Goal: Transaction & Acquisition: Purchase product/service

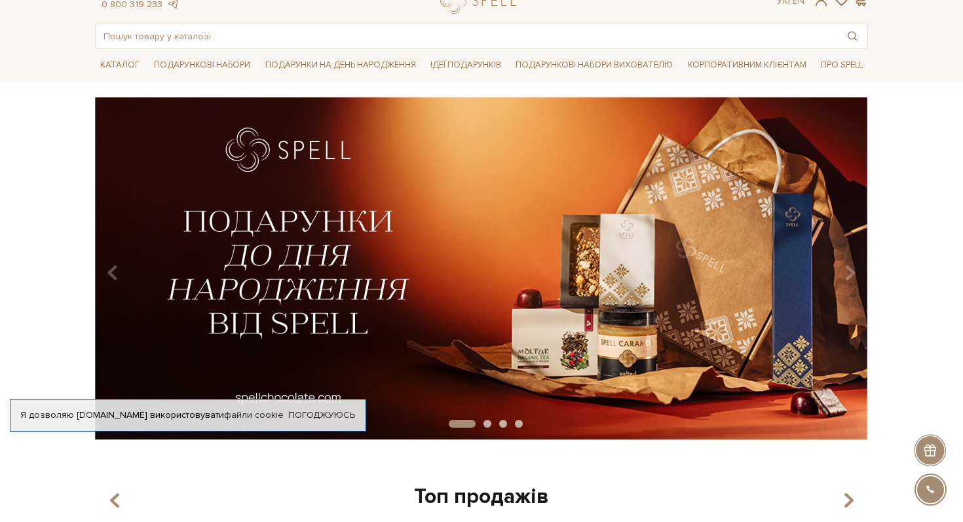
scroll to position [50, 0]
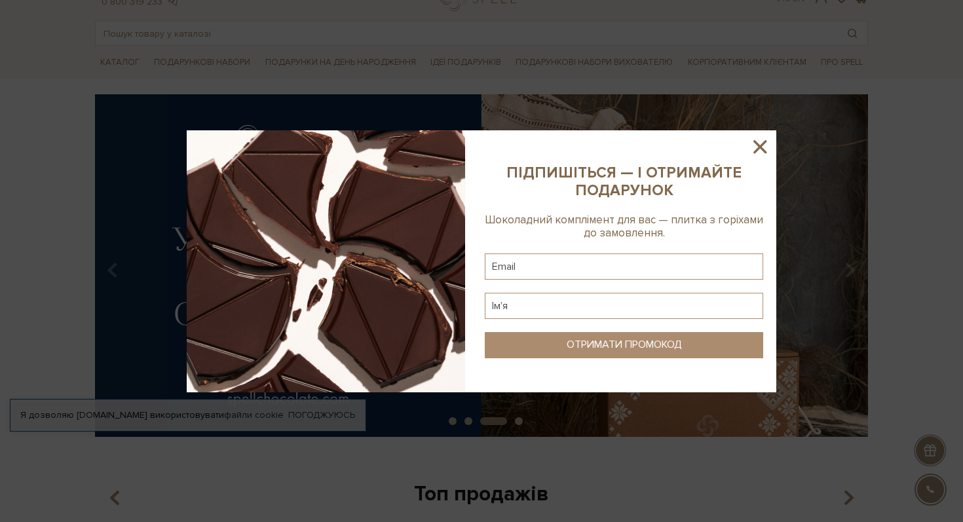
click at [759, 148] on icon at bounding box center [759, 147] width 22 height 22
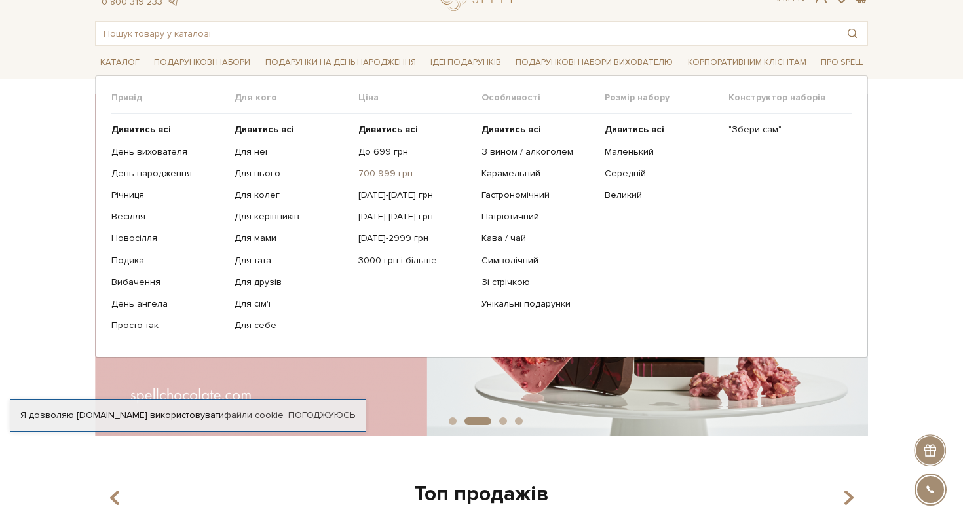
click at [382, 179] on link "700-999 грн" at bounding box center [414, 174] width 113 height 12
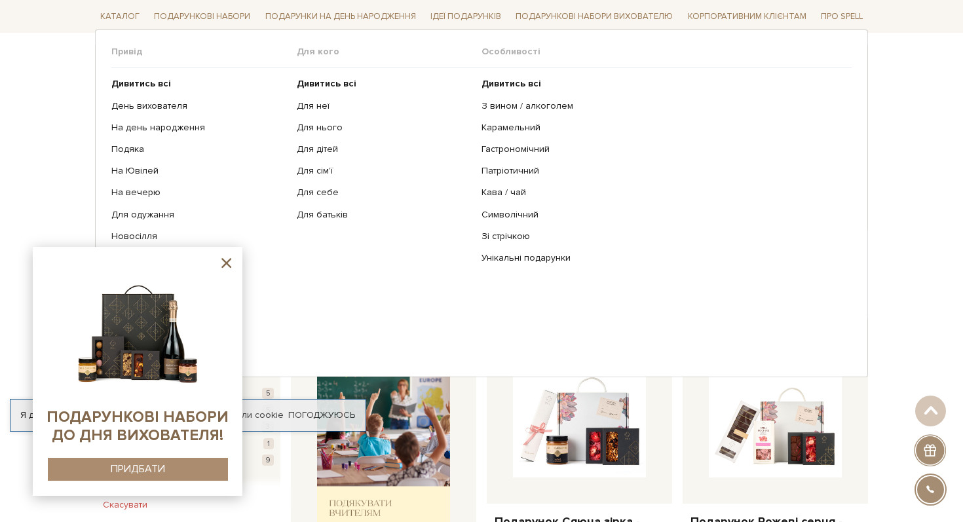
scroll to position [200, 0]
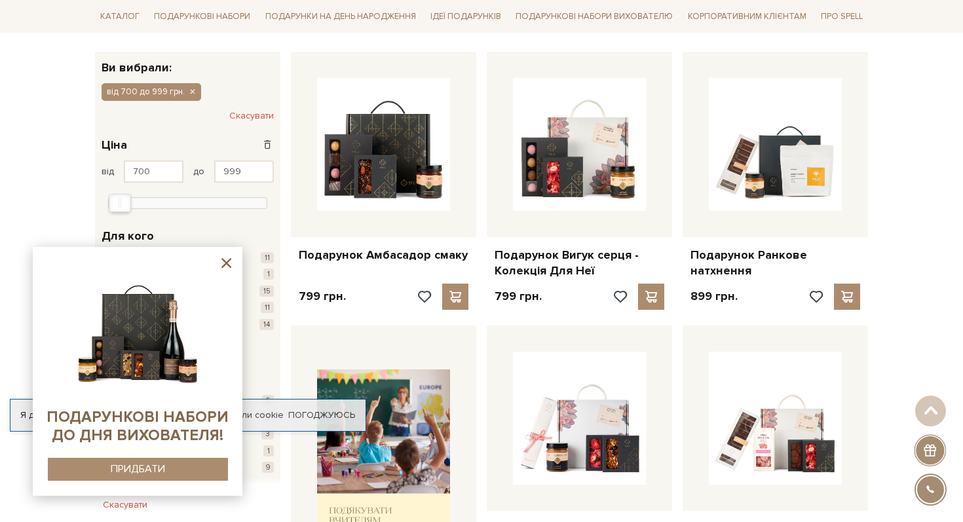
click at [228, 270] on icon at bounding box center [226, 263] width 16 height 16
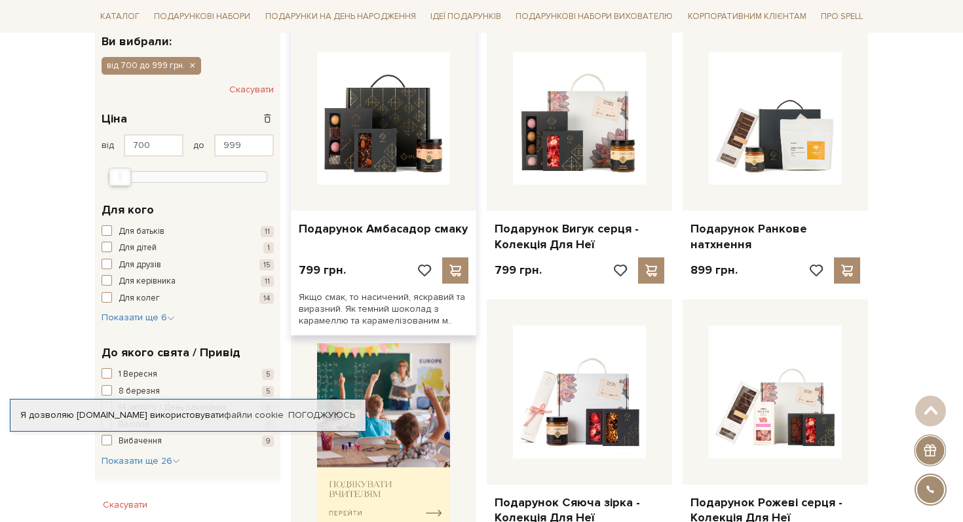
scroll to position [217, 0]
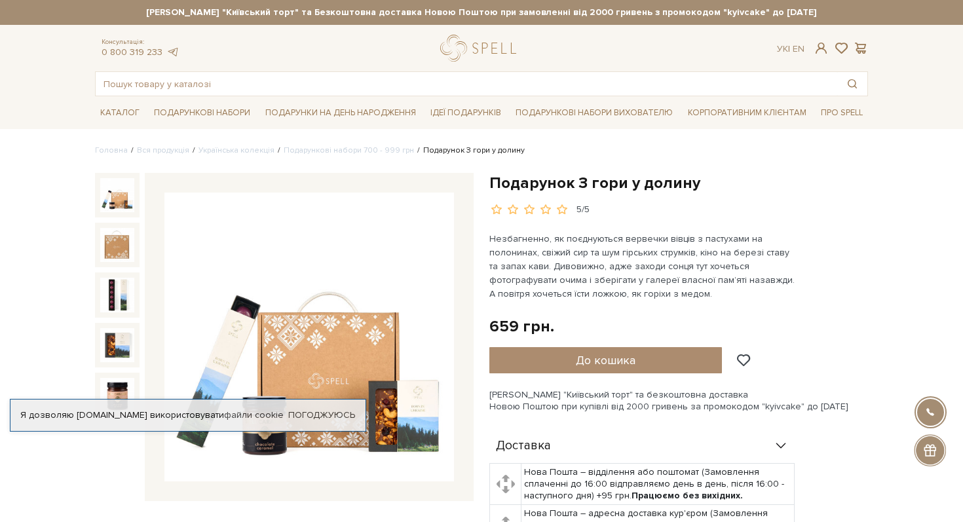
click at [113, 197] on img at bounding box center [117, 195] width 34 height 34
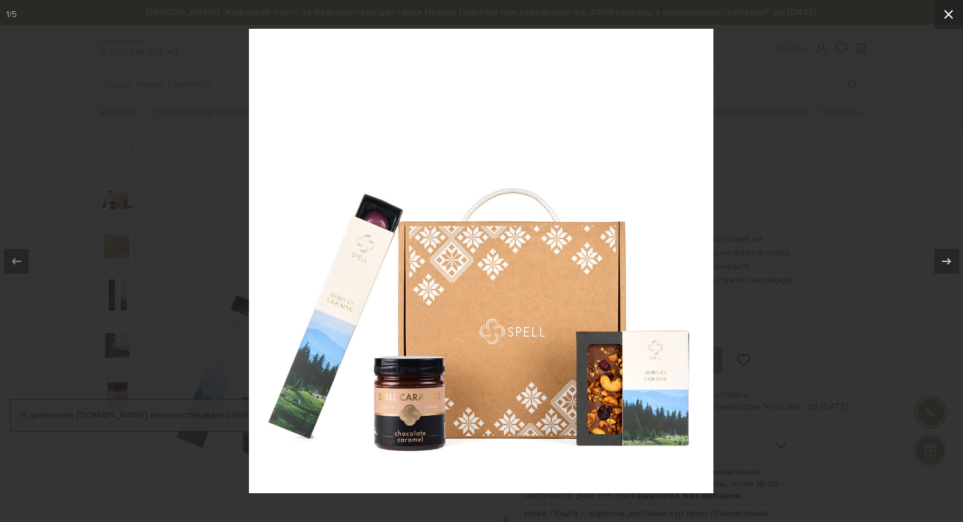
click at [950, 16] on icon at bounding box center [948, 14] width 9 height 9
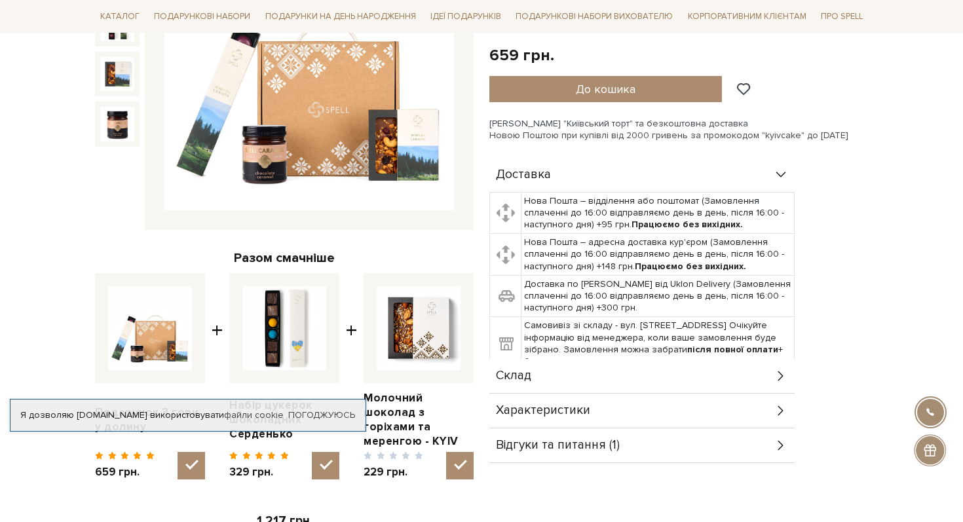
scroll to position [272, 0]
click at [545, 405] on span "Характеристики" at bounding box center [543, 410] width 94 height 12
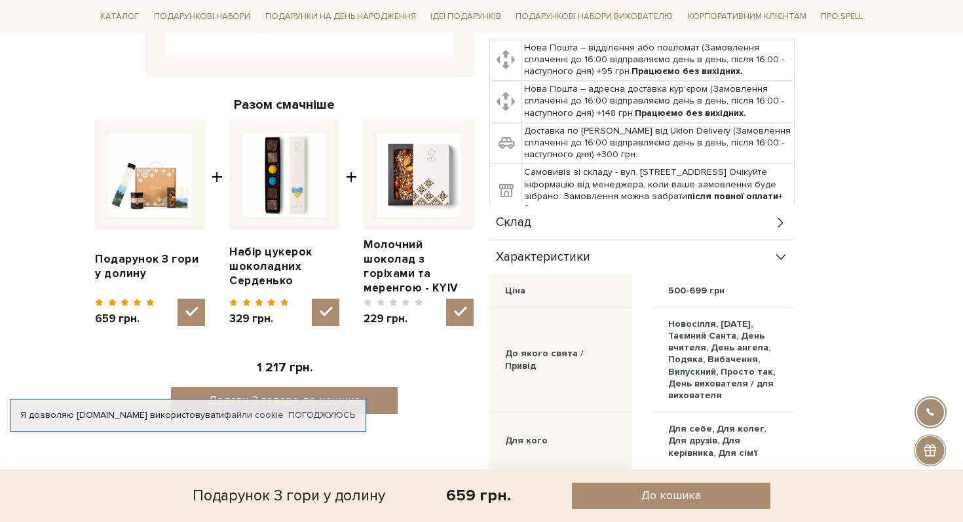
scroll to position [396, 0]
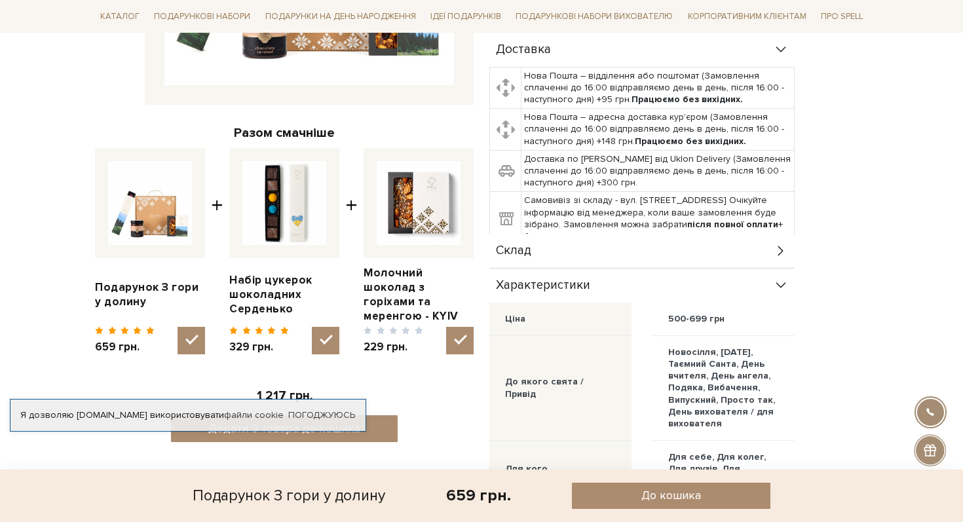
click at [586, 254] on div "Склад" at bounding box center [641, 251] width 305 height 34
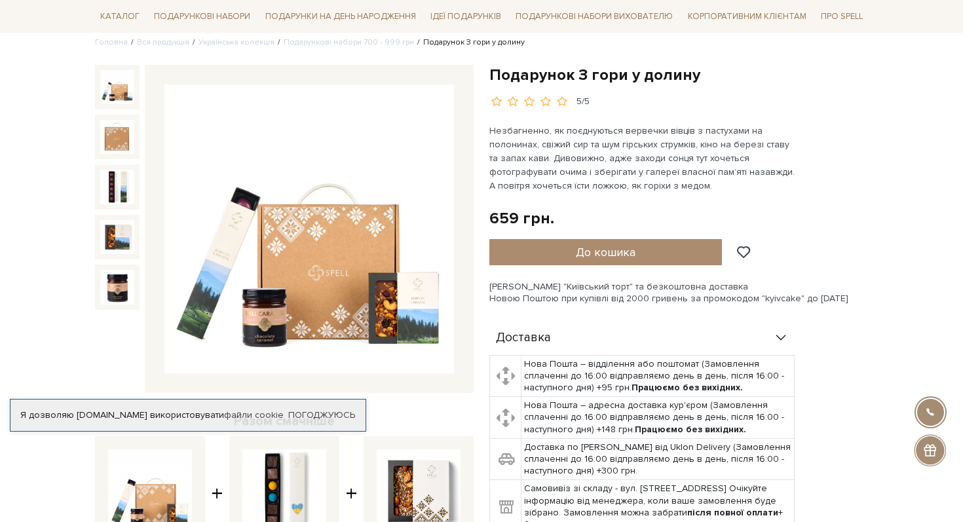
scroll to position [96, 0]
